Goal: Navigation & Orientation: Go to known website

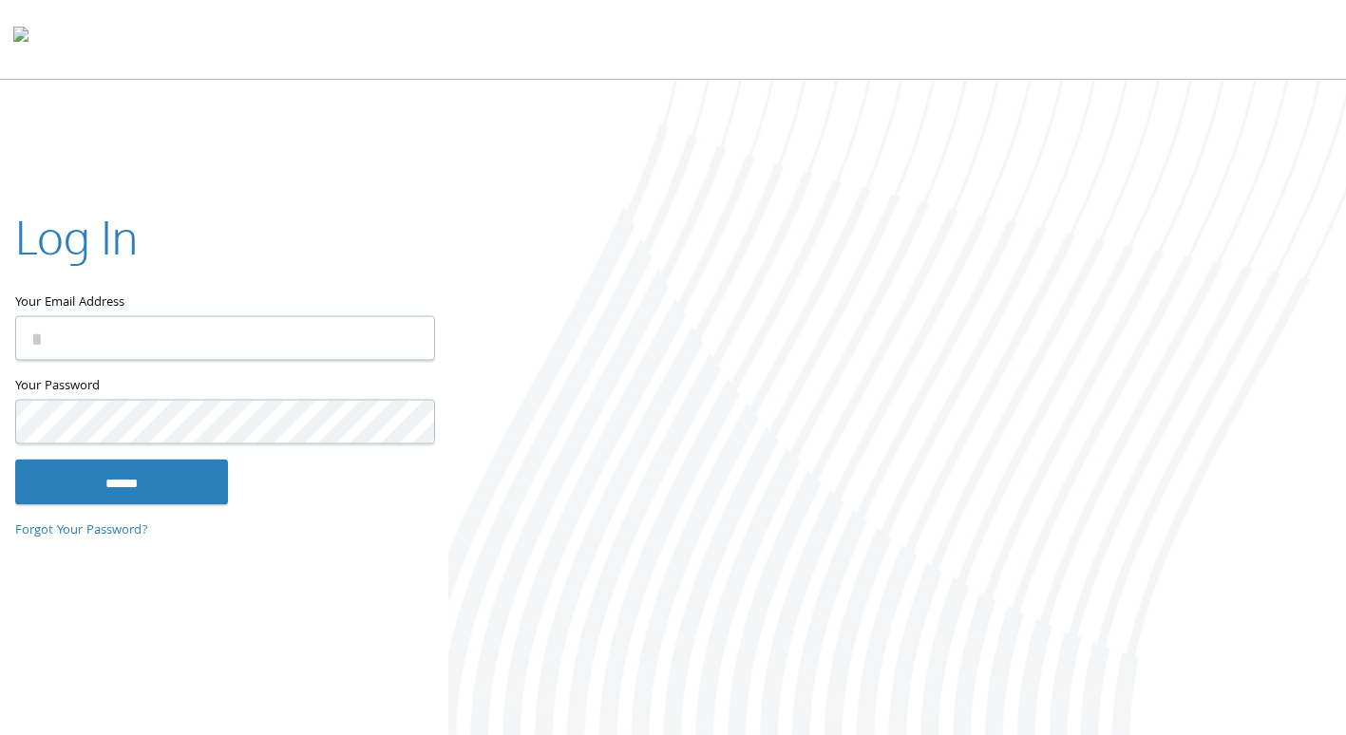
click at [174, 335] on input "Your Email Address" at bounding box center [225, 338] width 420 height 45
type input "**********"
click at [15, 460] on input "******" at bounding box center [121, 483] width 213 height 46
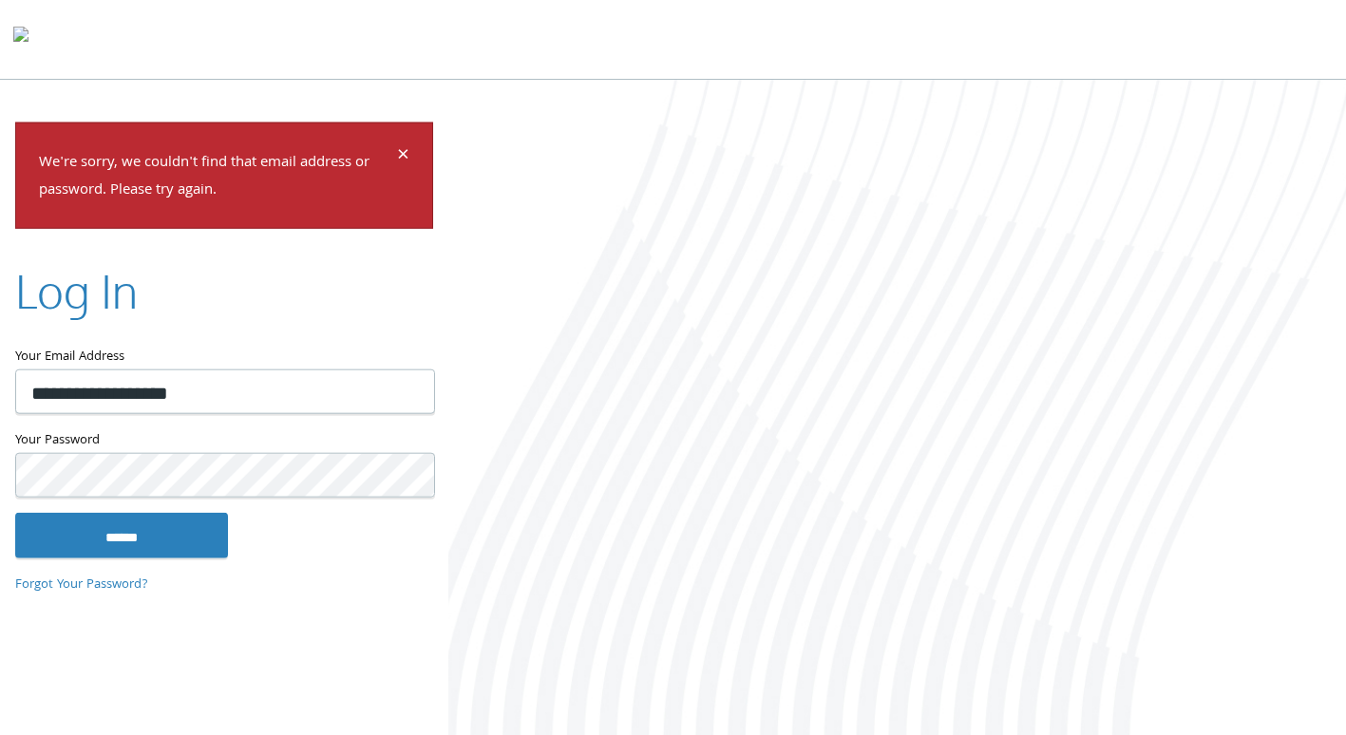
click at [15, 512] on input "******" at bounding box center [121, 535] width 213 height 46
